Goal: Check status

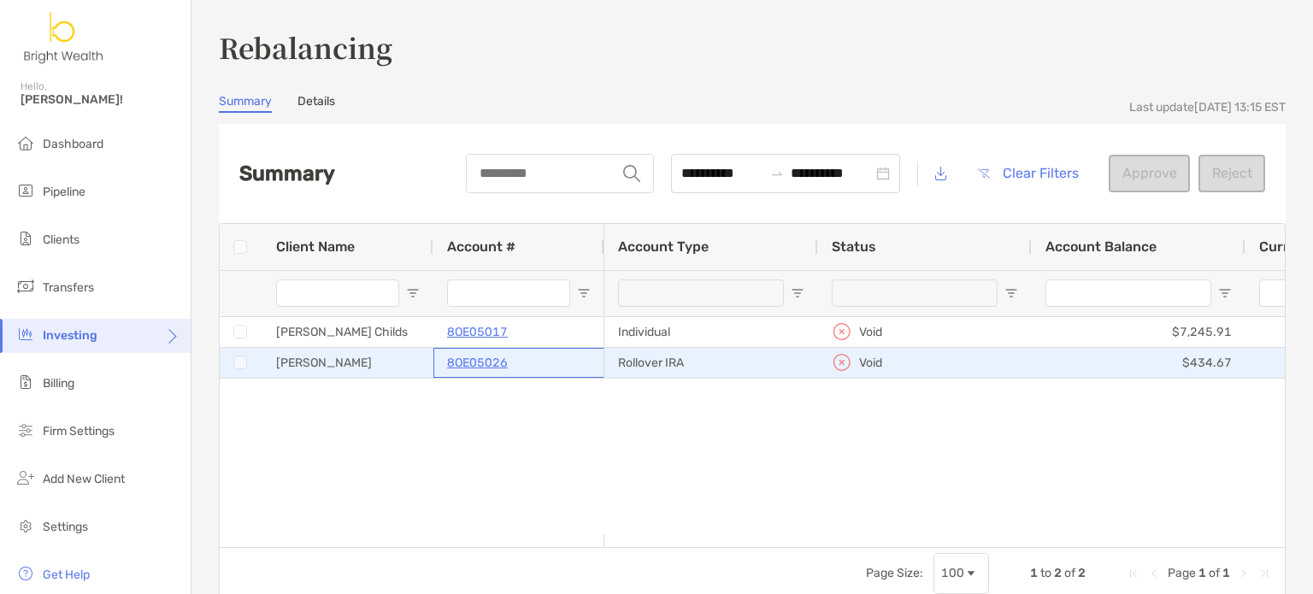
click at [480, 359] on p "8OE05026" at bounding box center [477, 362] width 61 height 21
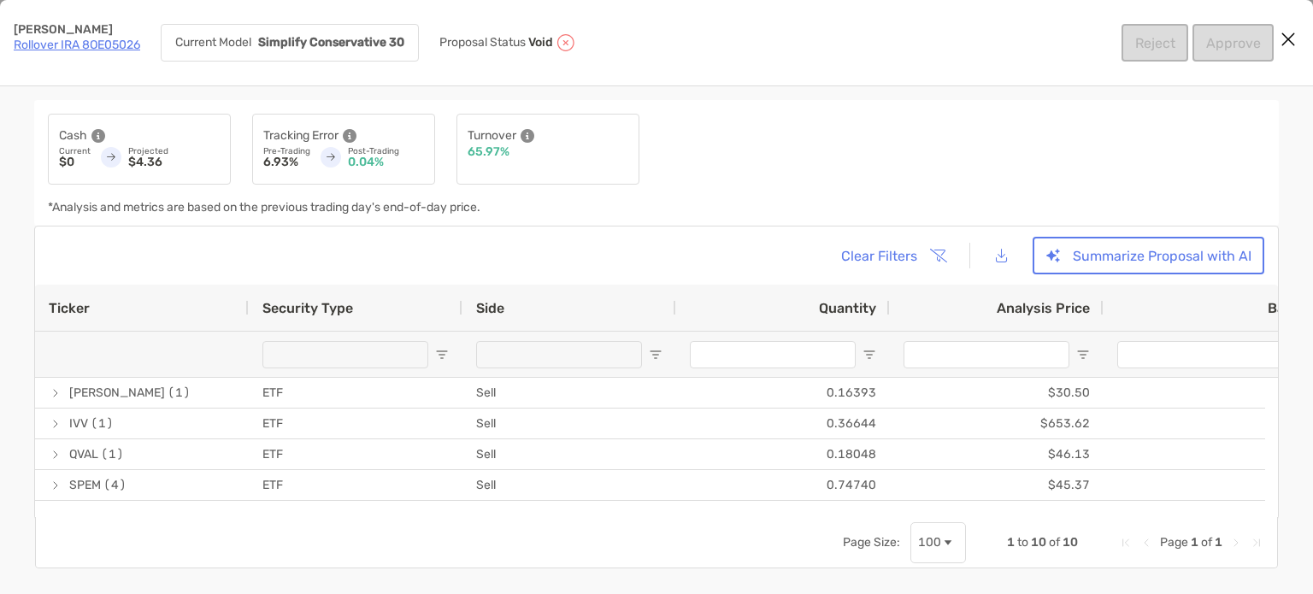
click at [88, 47] on link "Rollover IRA 8OE05026" at bounding box center [77, 45] width 127 height 15
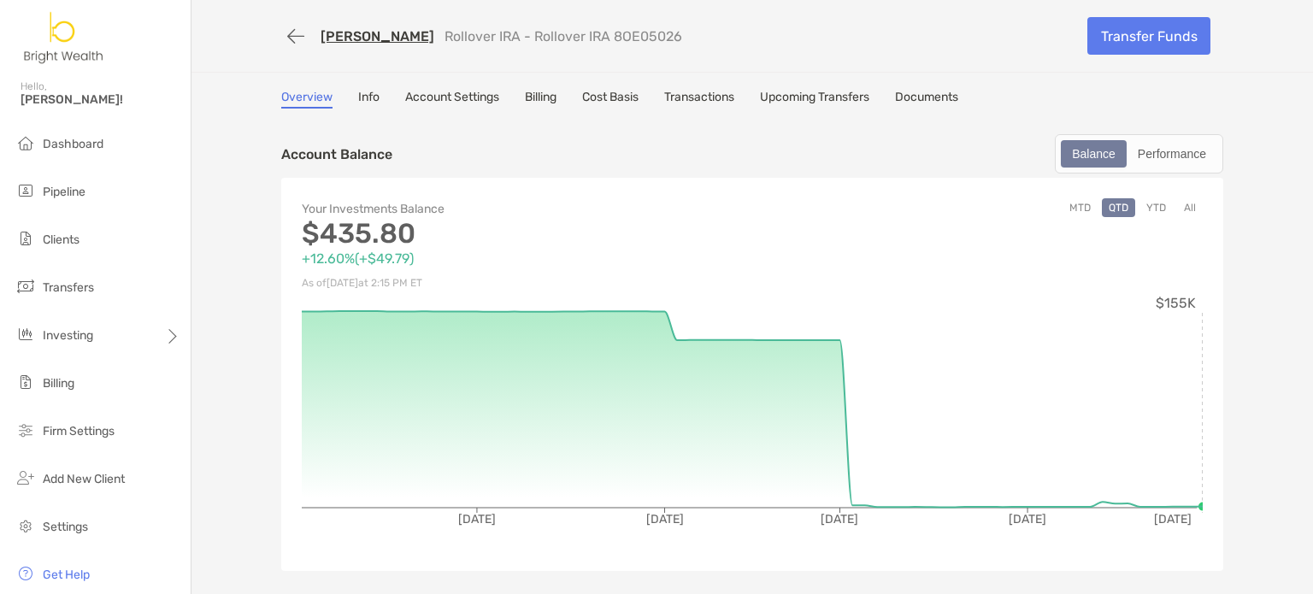
click at [684, 92] on link "Transactions" at bounding box center [699, 99] width 70 height 19
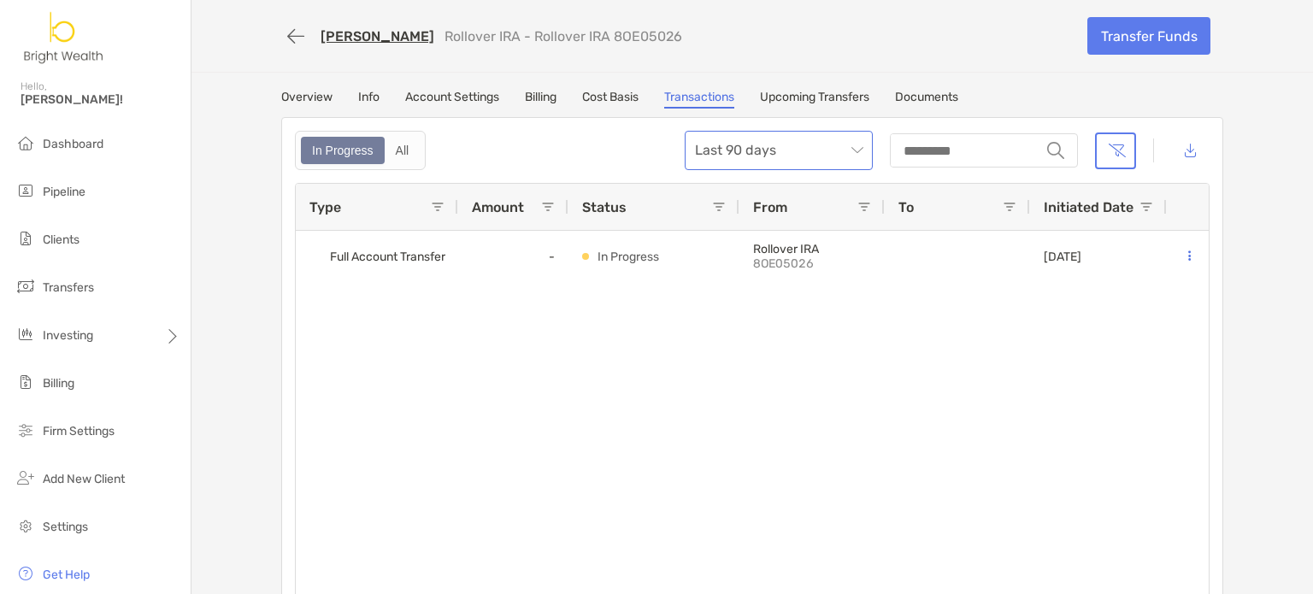
click at [724, 153] on span "Last 90 days" at bounding box center [779, 151] width 168 height 38
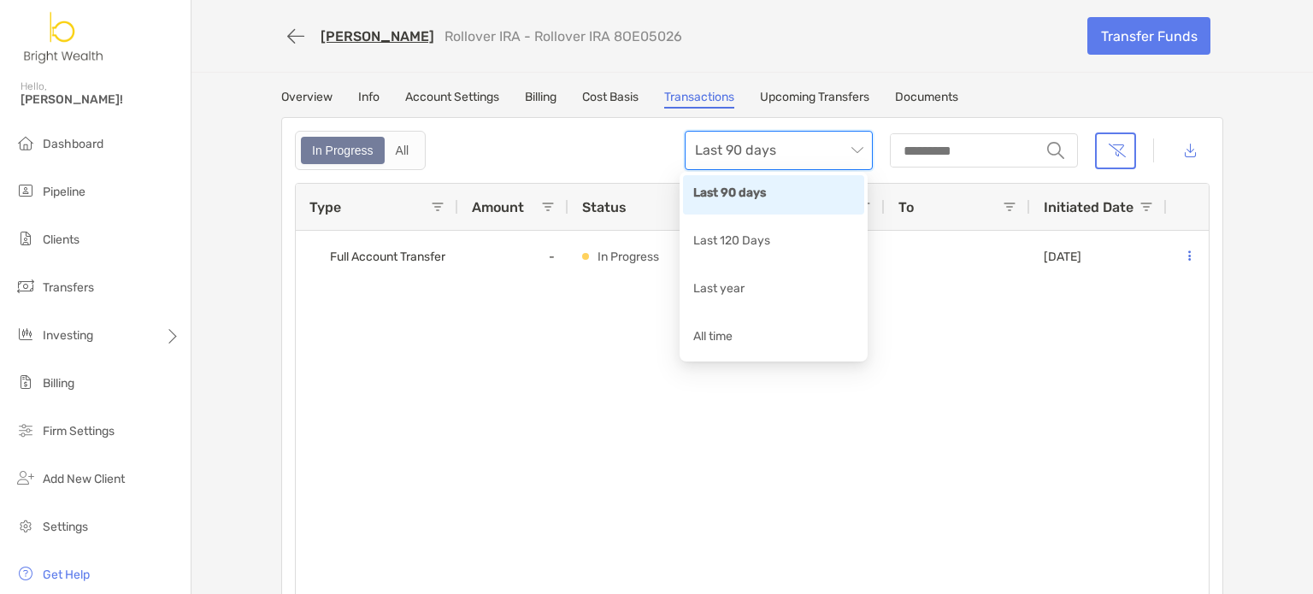
click at [588, 160] on div "In Progress All Last 90 days string" at bounding box center [752, 150] width 915 height 39
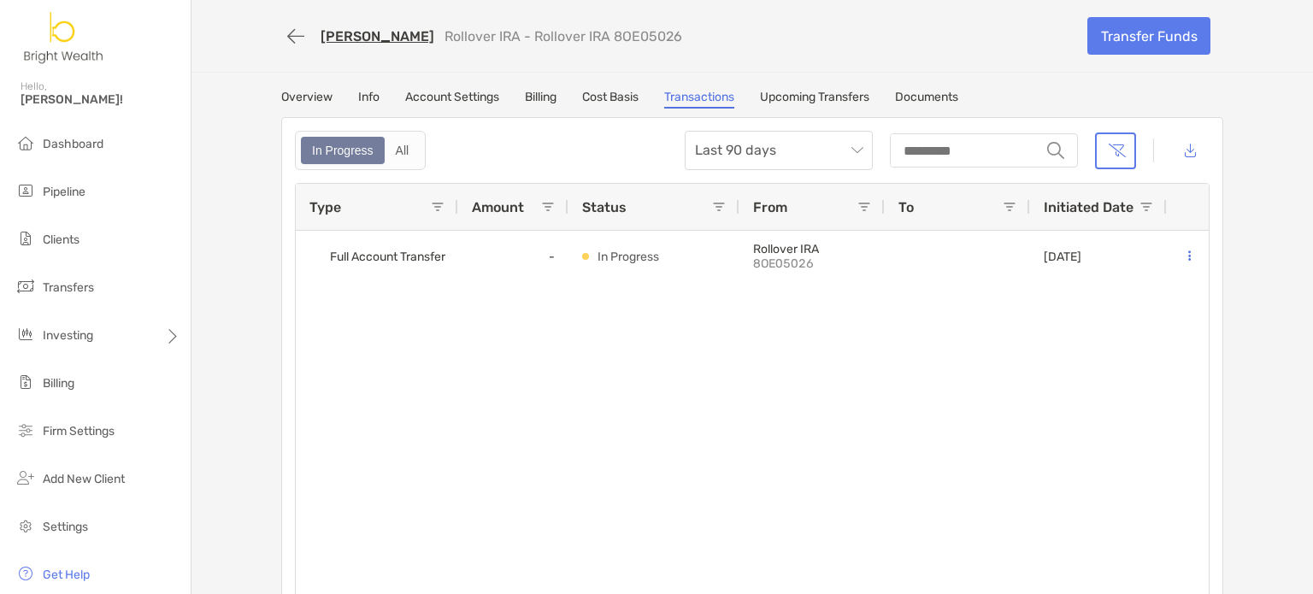
click at [823, 168] on div "In Progress All Last 90 days string Type Amount Status From To Initiated Date F…" at bounding box center [752, 368] width 942 height 503
click at [298, 31] on button "button" at bounding box center [295, 37] width 29 height 32
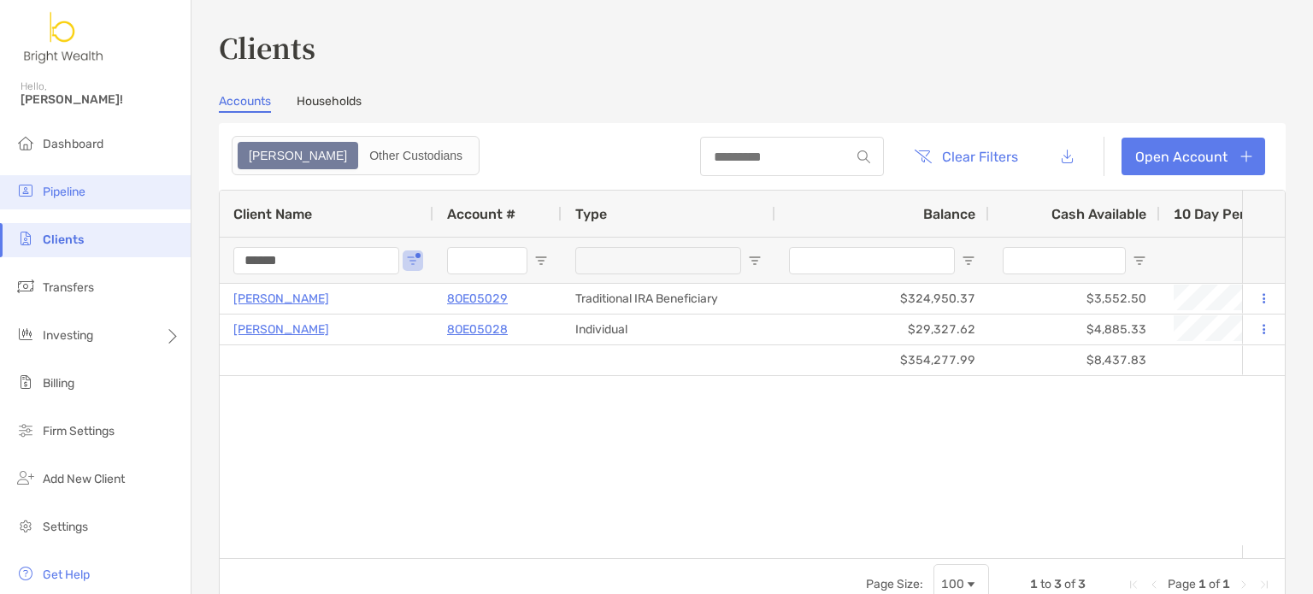
drag, startPoint x: 333, startPoint y: 256, endPoint x: 0, endPoint y: 189, distance: 340.1
click at [119, 211] on div "Clients Hello, [PERSON_NAME]! Dashboard Pipeline Clients Transfers Investing Bi…" at bounding box center [656, 297] width 1313 height 594
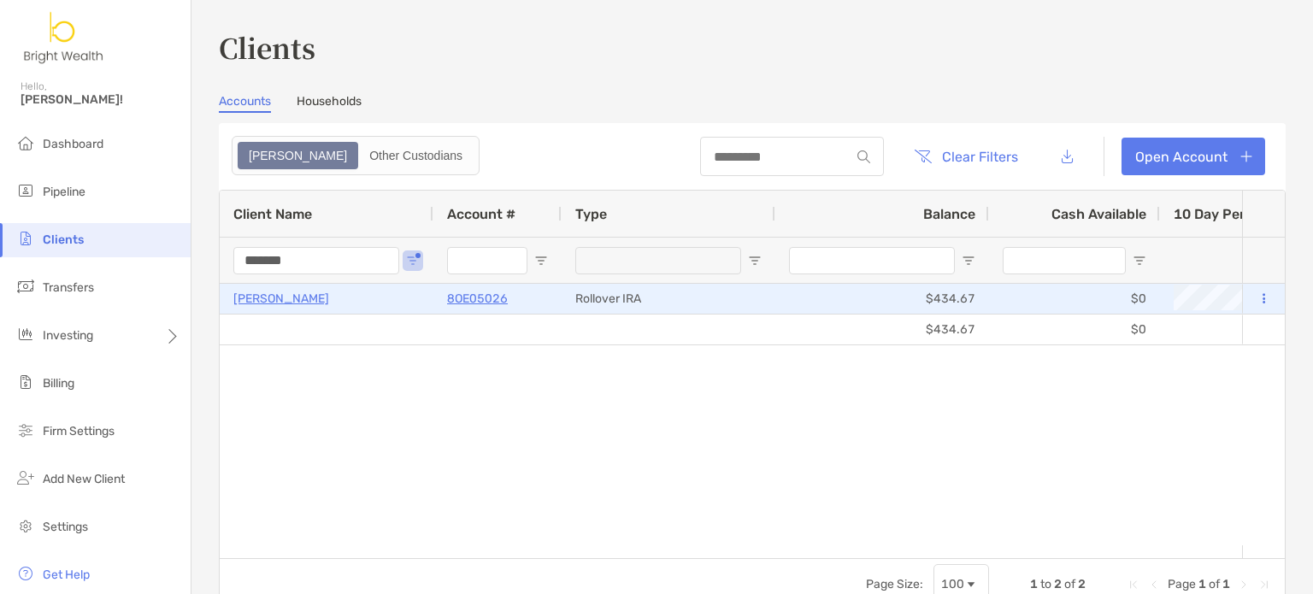
type input "*******"
click at [482, 300] on p "8OE05026" at bounding box center [477, 298] width 61 height 21
